Goal: Check status: Check status

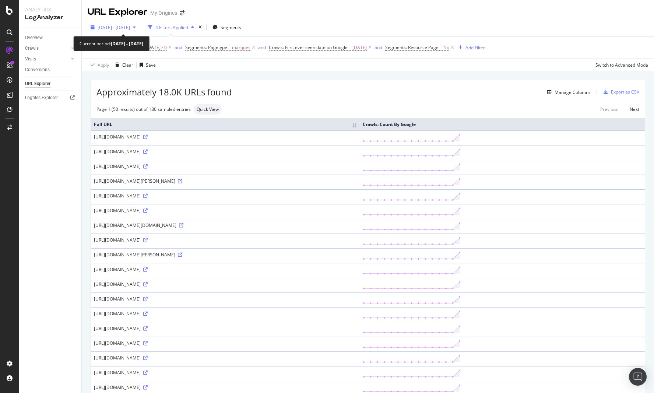
click at [136, 27] on icon "button" at bounding box center [134, 27] width 3 height 4
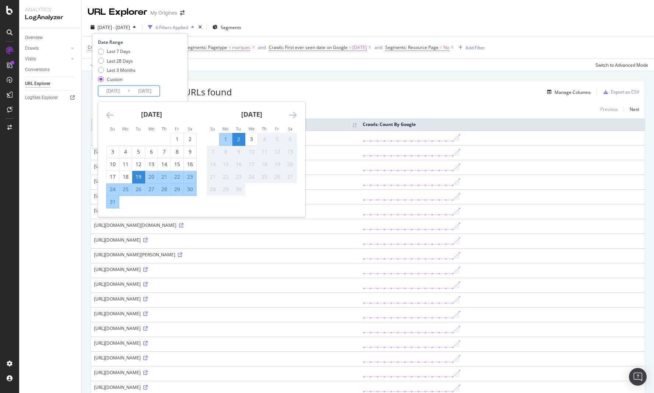
click at [138, 89] on input "2025/09/02" at bounding box center [144, 91] width 29 height 10
click at [247, 136] on div "3" at bounding box center [251, 138] width 13 height 7
type input "2025/09/03"
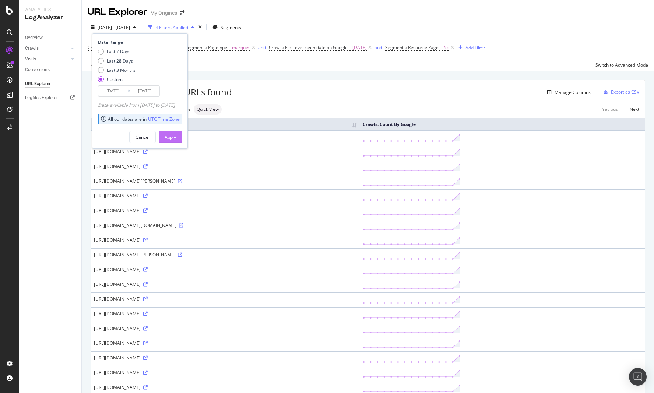
click at [176, 135] on div "Apply" at bounding box center [170, 137] width 11 height 6
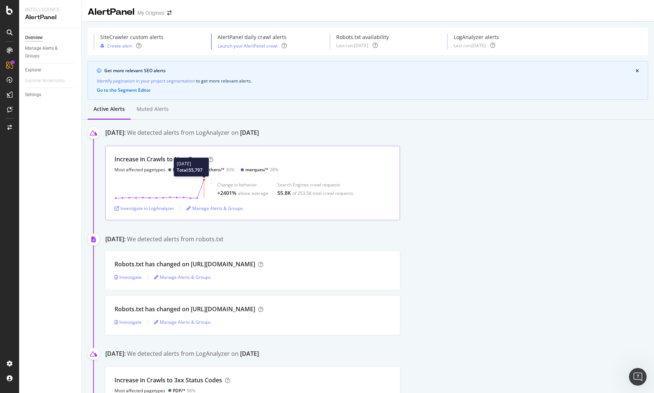
click at [203, 183] on polygon at bounding box center [160, 189] width 88 height 18
click at [203, 179] on circle at bounding box center [204, 179] width 2 height 2
click at [151, 206] on div "Investigate in LogAnalyzer" at bounding box center [144, 208] width 60 height 6
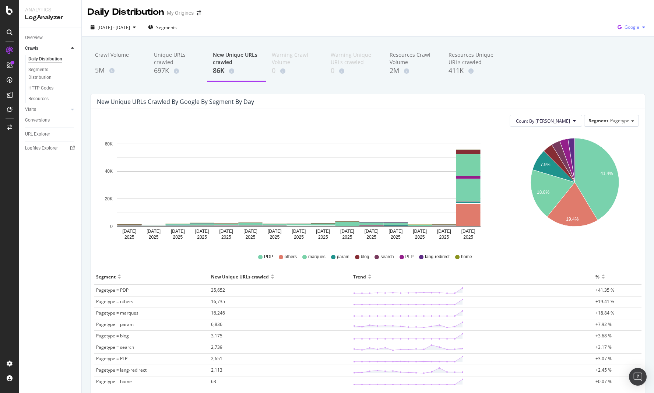
click at [642, 29] on icon "button" at bounding box center [643, 27] width 3 height 4
